Goal: Find contact information: Find contact information

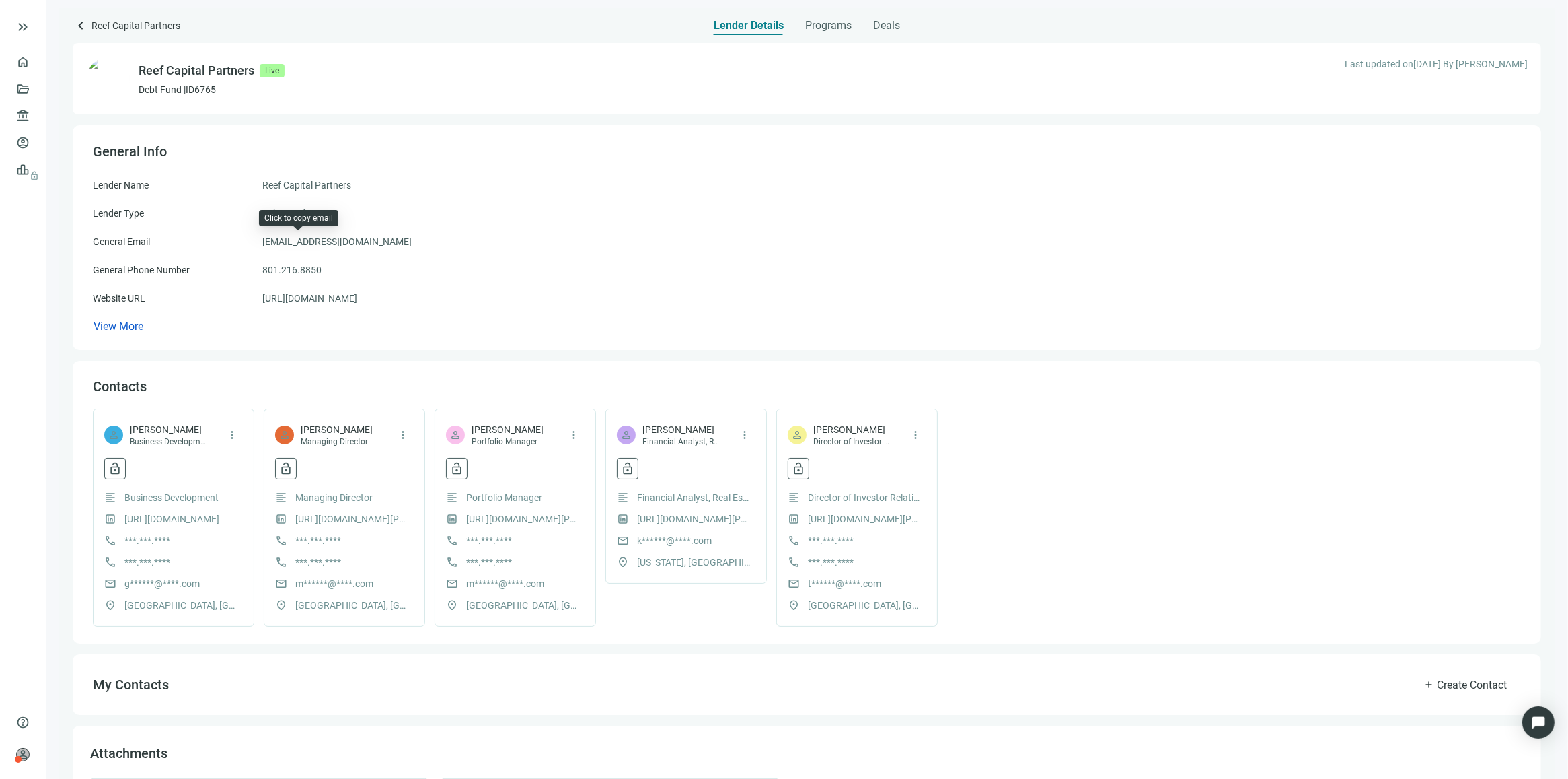
click at [299, 239] on span "info@reefcp.com" at bounding box center [337, 241] width 149 height 15
click at [286, 298] on link "https://reefcp.com" at bounding box center [310, 298] width 95 height 15
click at [526, 307] on div "Lender Name Reef Capital Partners Lender Type Debt Fund General Email info@reef…" at bounding box center [807, 256] width 1428 height 156
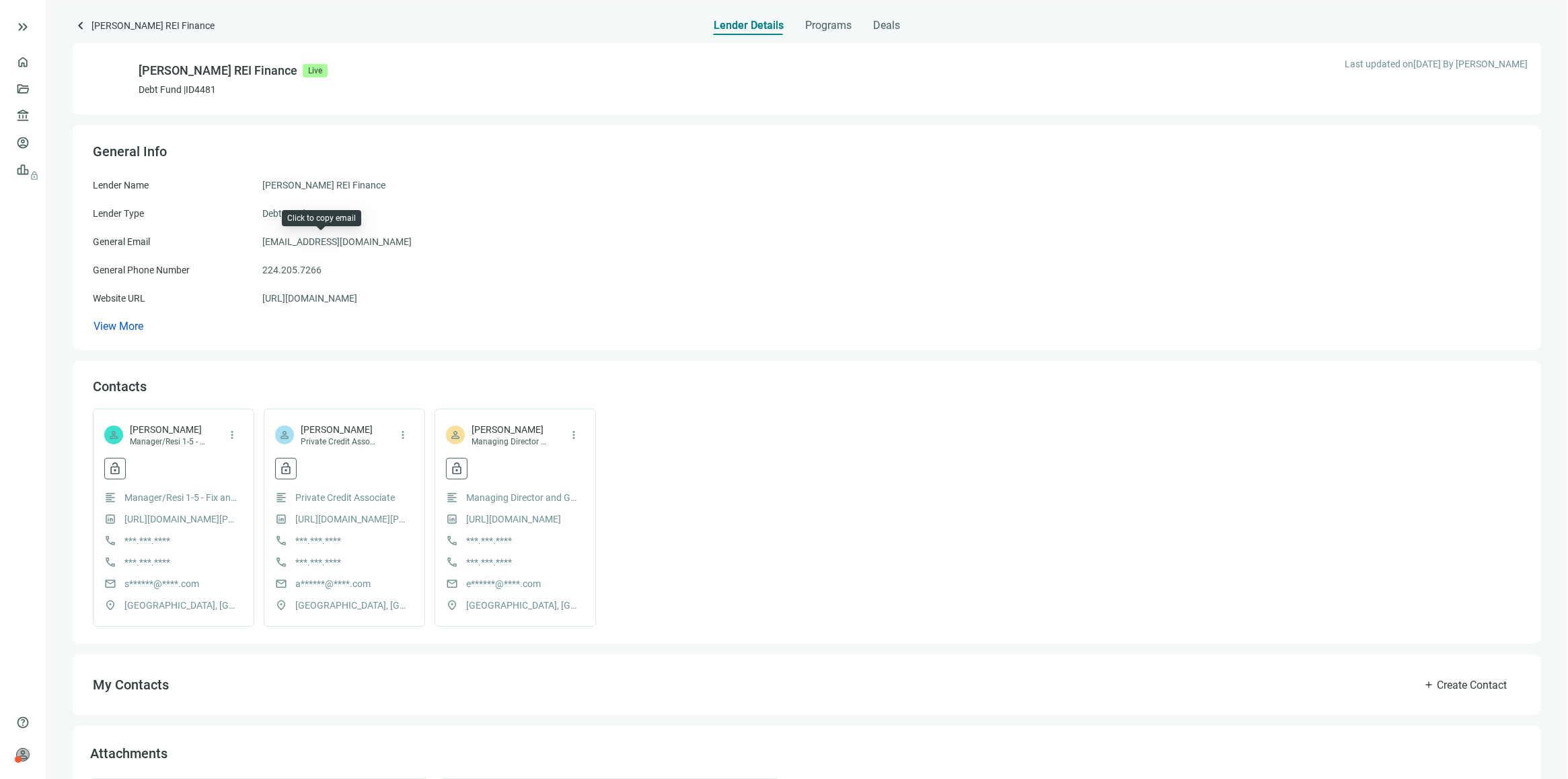
click at [307, 242] on span "[EMAIL_ADDRESS][DOMAIN_NAME]" at bounding box center [337, 241] width 149 height 15
click at [335, 291] on link "[URL][DOMAIN_NAME]" at bounding box center [310, 298] width 95 height 15
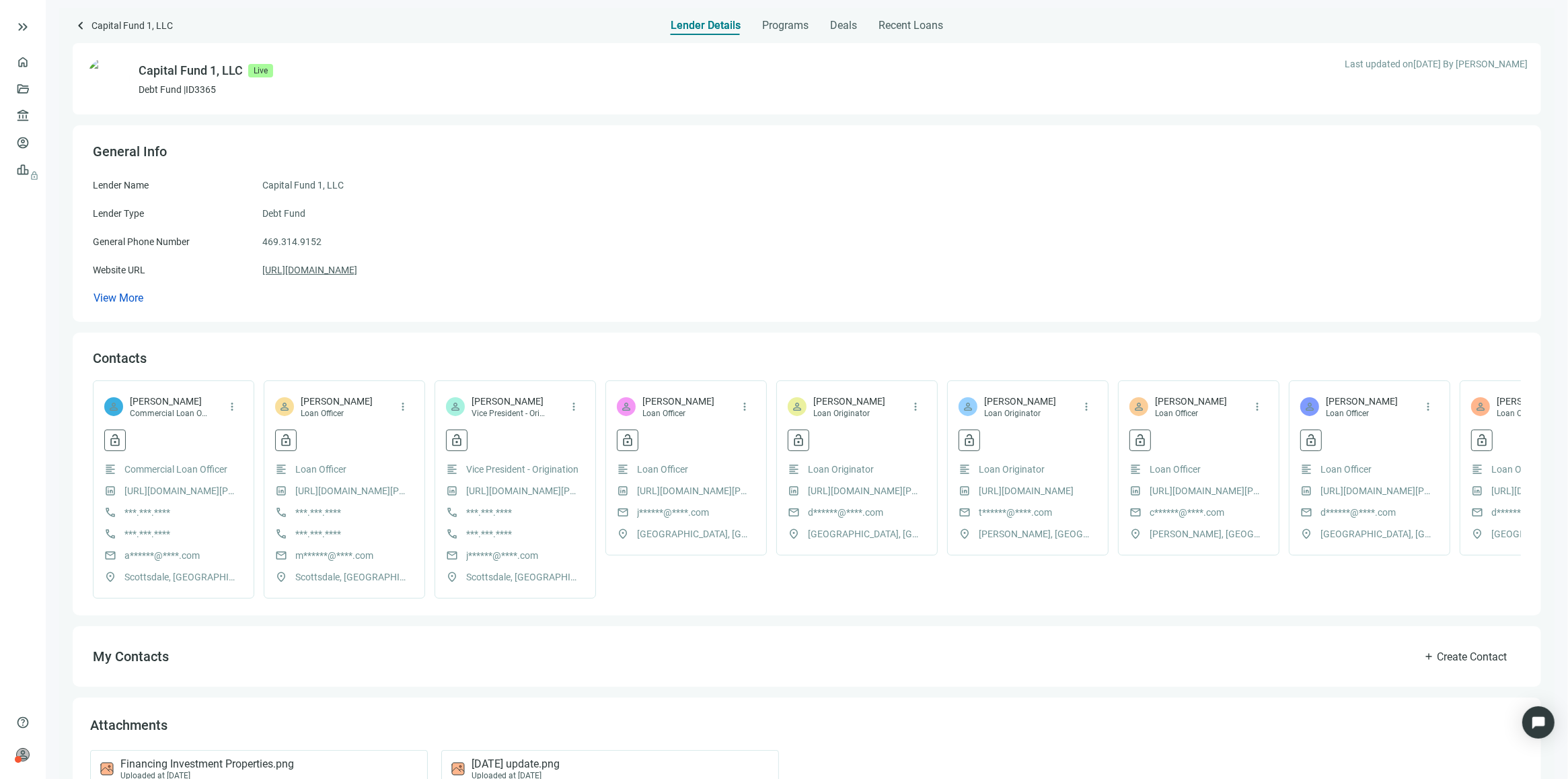
click at [334, 267] on link "https://capitalfund1.com" at bounding box center [310, 270] width 95 height 15
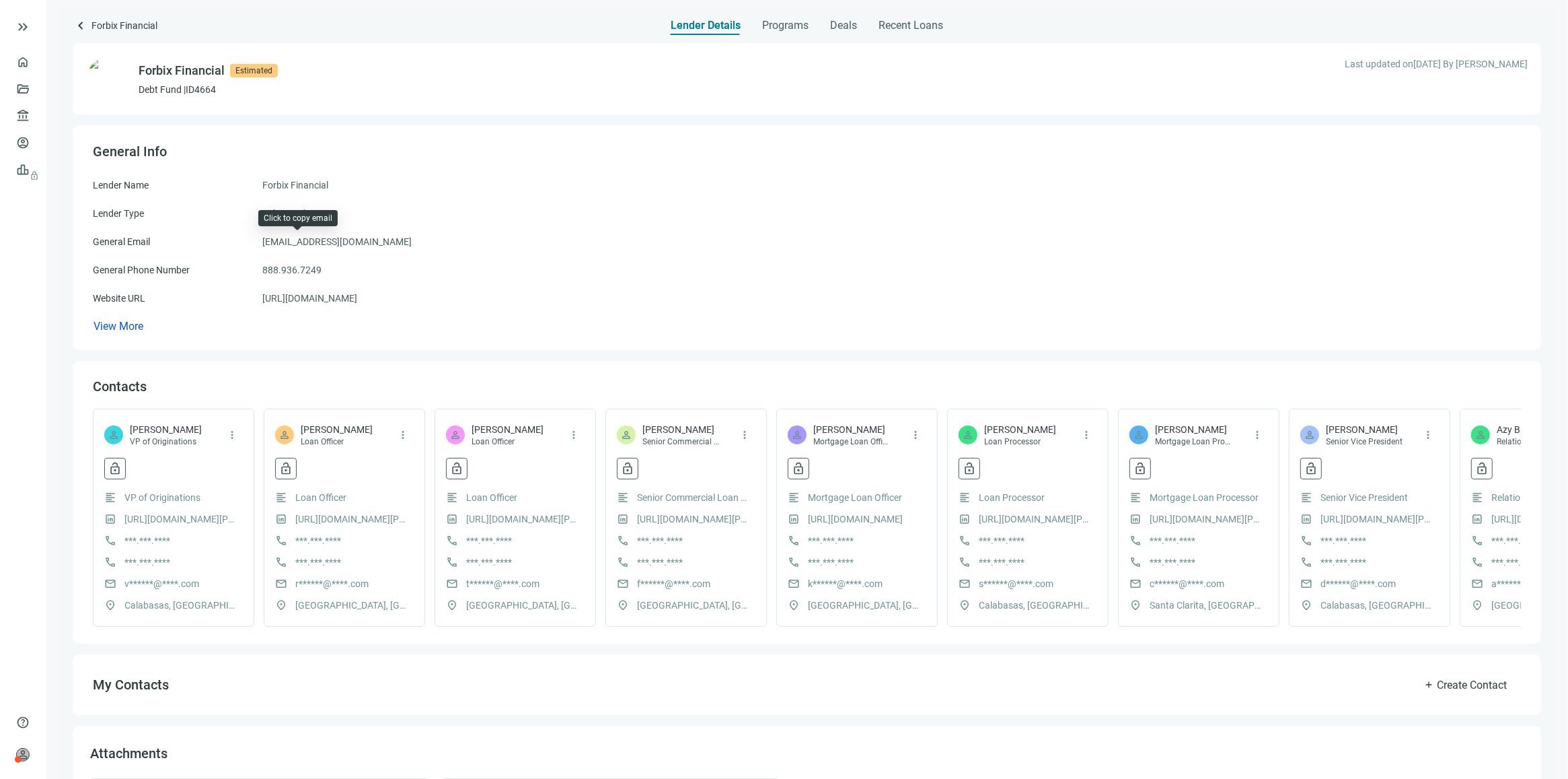
click at [318, 240] on span "info@forbix.com" at bounding box center [337, 241] width 149 height 15
click at [308, 238] on span "info@forbix.com" at bounding box center [337, 241] width 149 height 15
click at [321, 297] on link "https://forbix.com" at bounding box center [310, 298] width 95 height 15
